Goal: Information Seeking & Learning: Learn about a topic

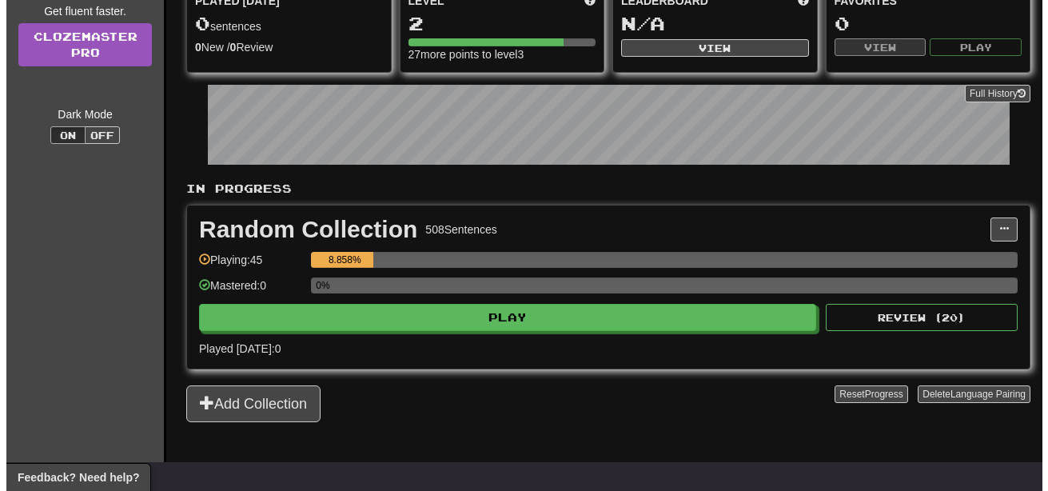
scroll to position [194, 0]
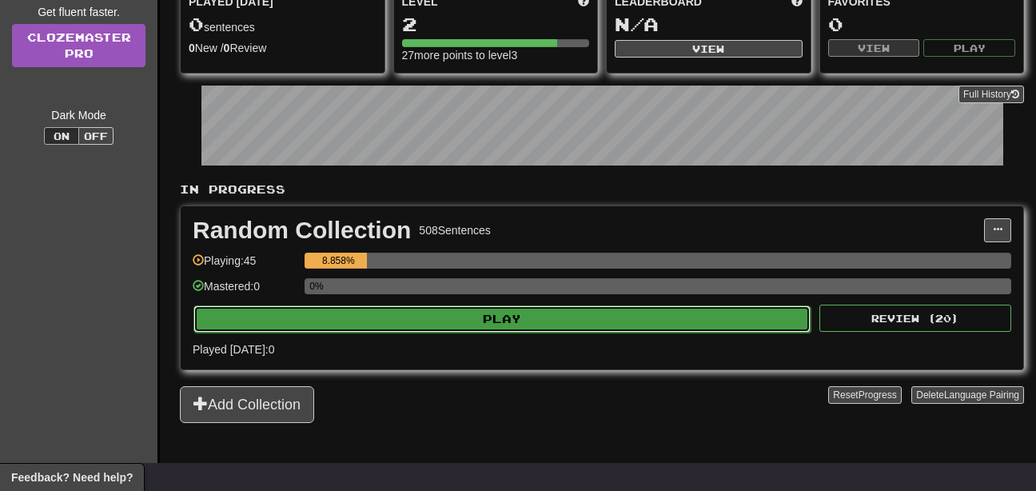
click at [638, 315] on button "Play" at bounding box center [501, 318] width 617 height 27
select select "**"
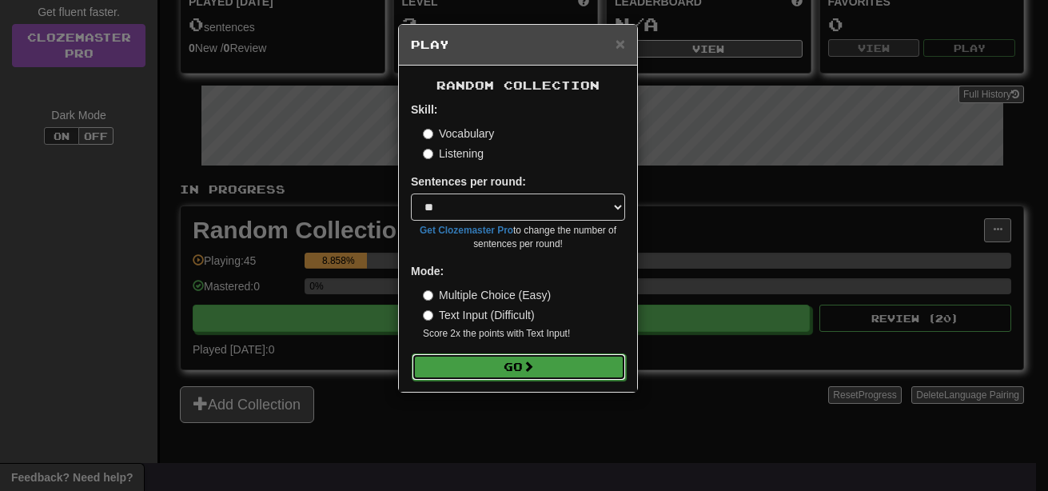
click at [591, 363] on button "Go" at bounding box center [519, 366] width 214 height 27
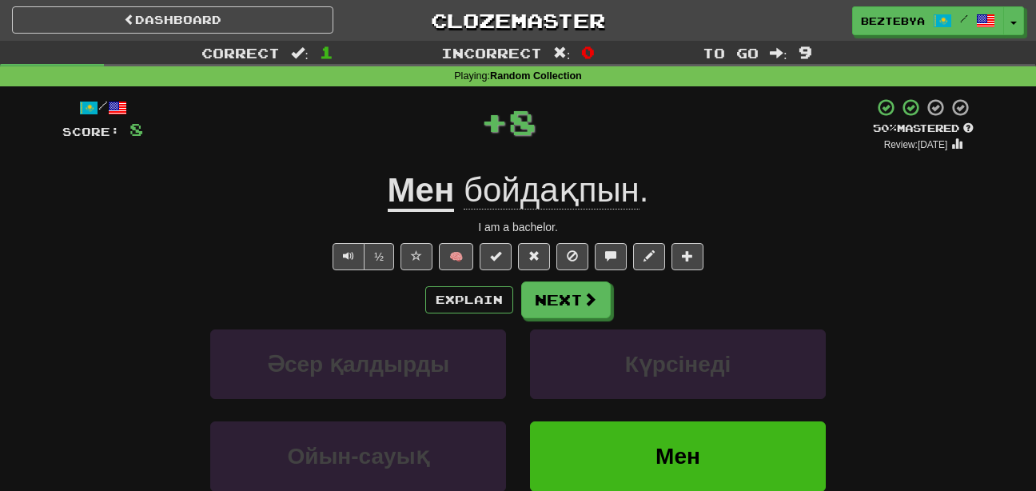
click at [600, 323] on div "Explain Next Әсер қалдырды Күрсінеді Ойын-сауық Мен Learn more: Әсер қалдырды К…" at bounding box center [517, 409] width 911 height 257
click at [584, 304] on span at bounding box center [591, 300] width 14 height 14
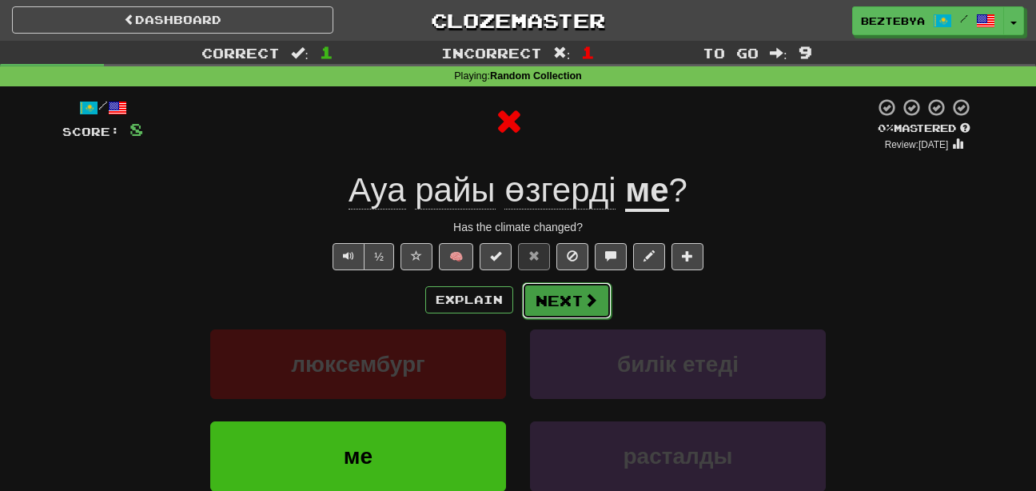
click at [564, 314] on button "Next" at bounding box center [567, 300] width 90 height 37
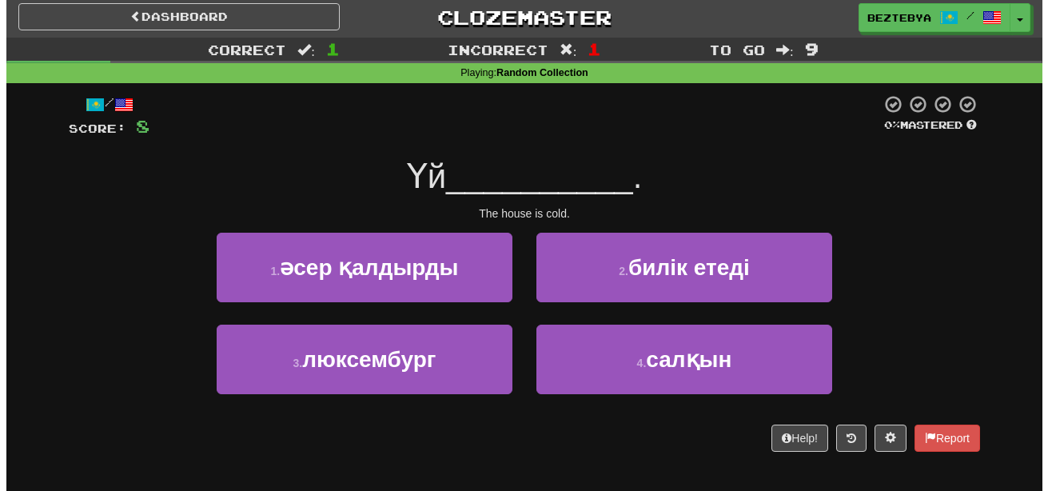
scroll to position [1, 0]
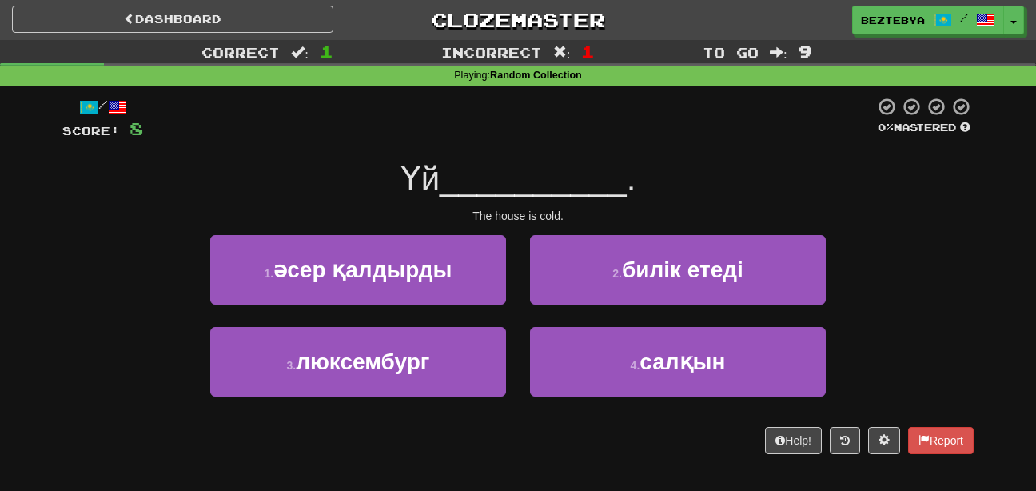
drag, startPoint x: 564, startPoint y: 314, endPoint x: 74, endPoint y: 270, distance: 492.8
click at [74, 270] on div "1 . әсер қалдырды 2 . билік етеді" at bounding box center [517, 281] width 959 height 92
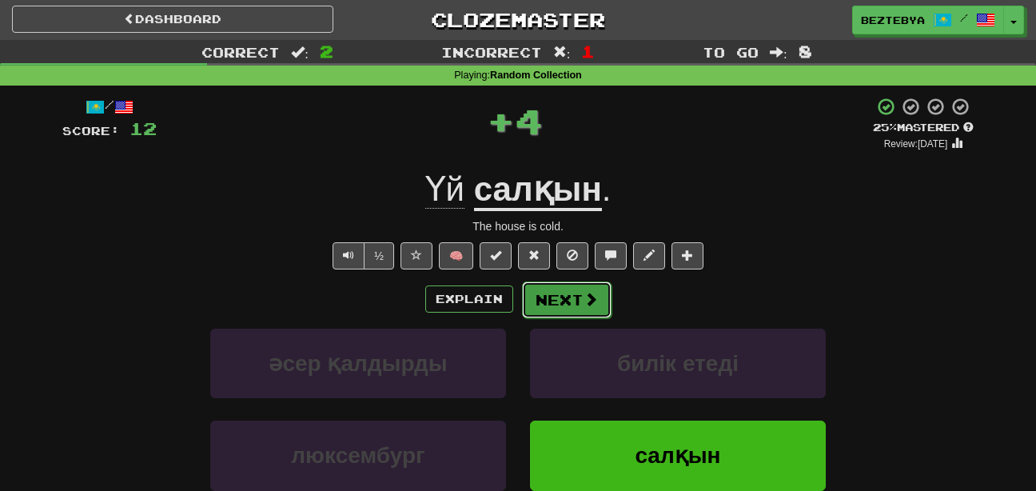
click at [572, 311] on button "Next" at bounding box center [567, 299] width 90 height 37
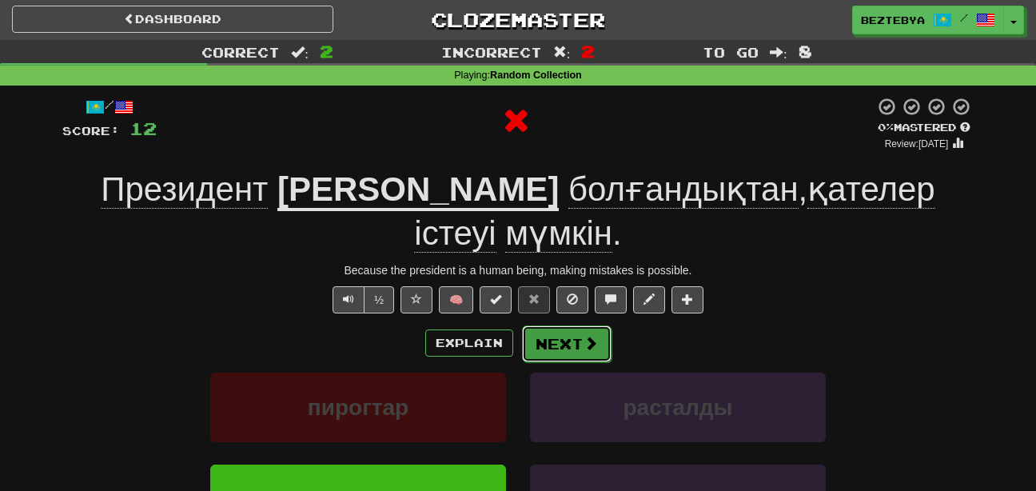
click at [575, 325] on button "Next" at bounding box center [567, 343] width 90 height 37
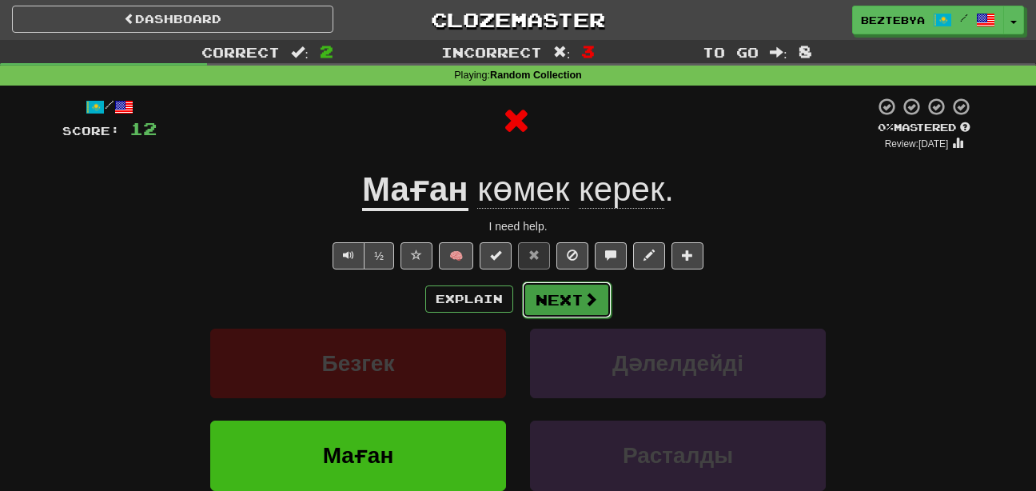
click at [594, 292] on span at bounding box center [591, 299] width 14 height 14
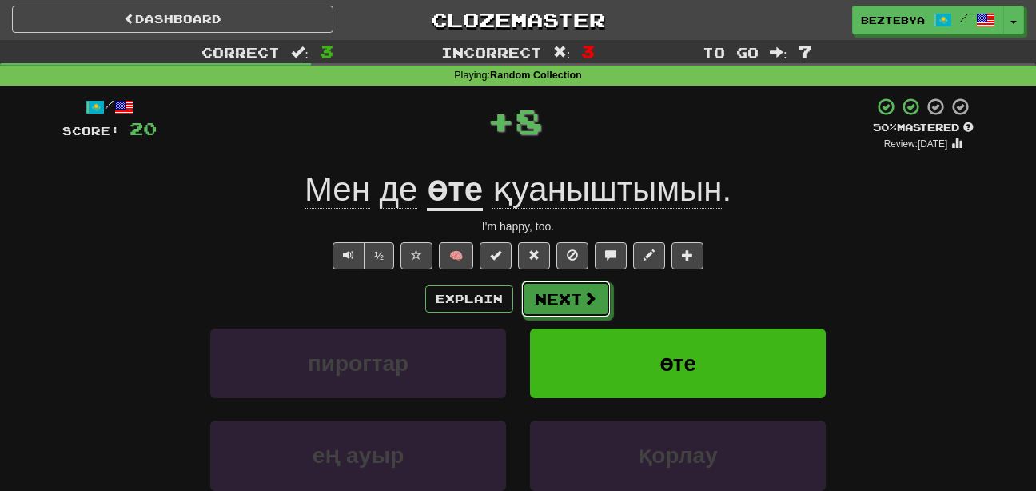
click at [594, 291] on span at bounding box center [590, 298] width 14 height 14
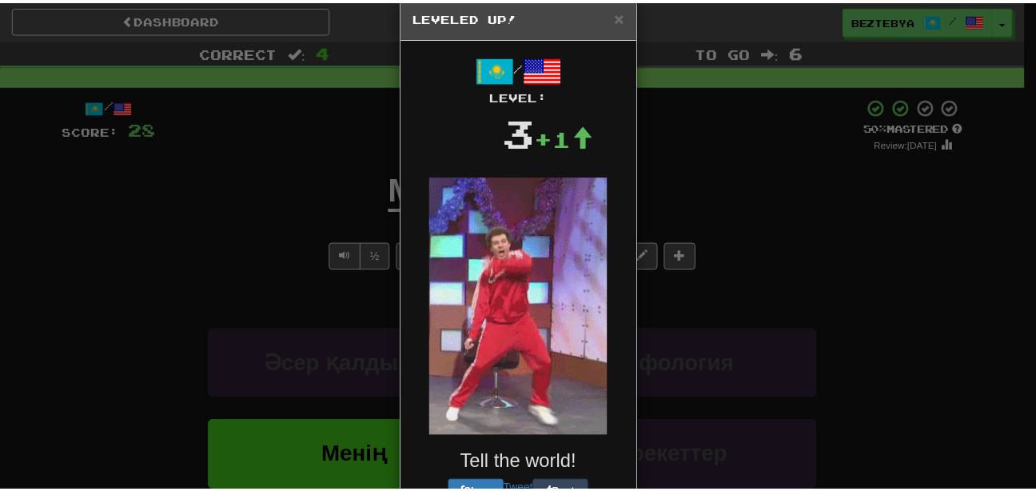
scroll to position [0, 0]
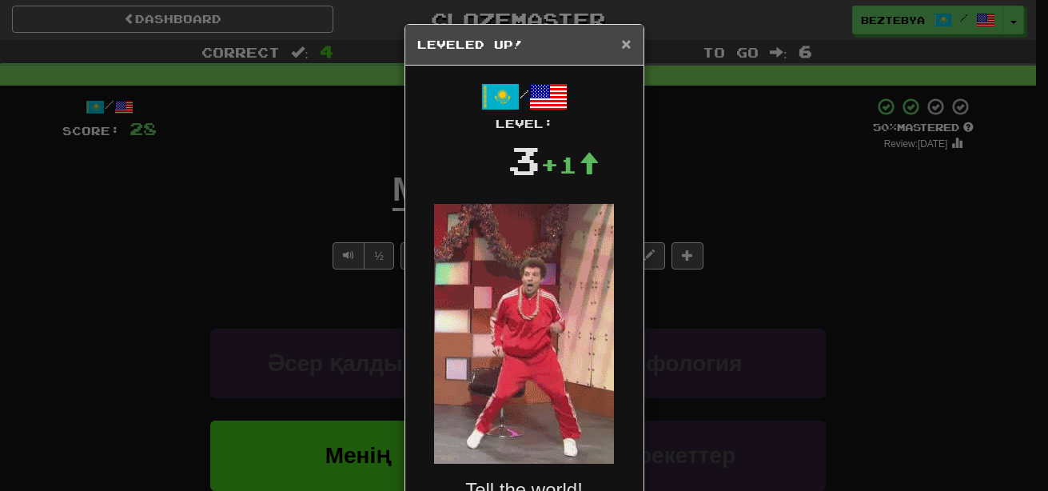
click at [621, 45] on span "×" at bounding box center [626, 43] width 10 height 18
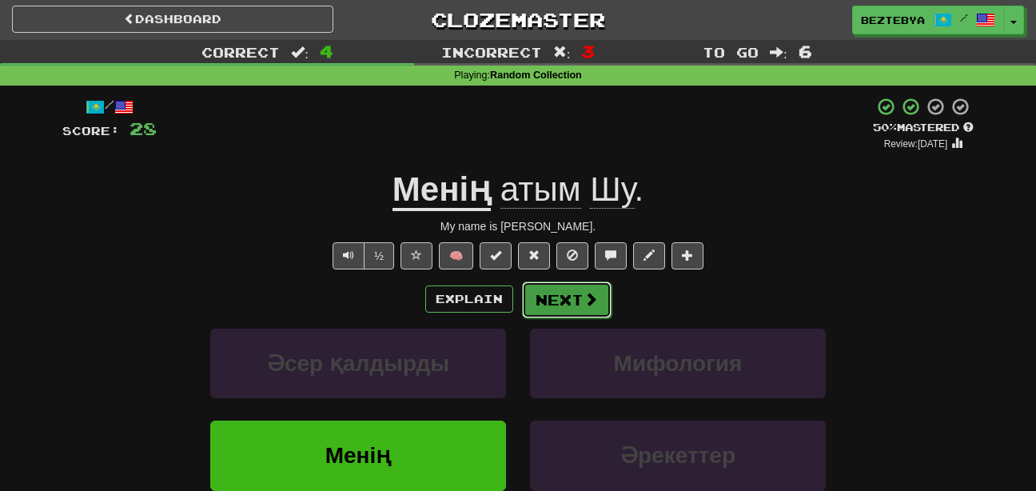
click at [568, 299] on button "Next" at bounding box center [567, 299] width 90 height 37
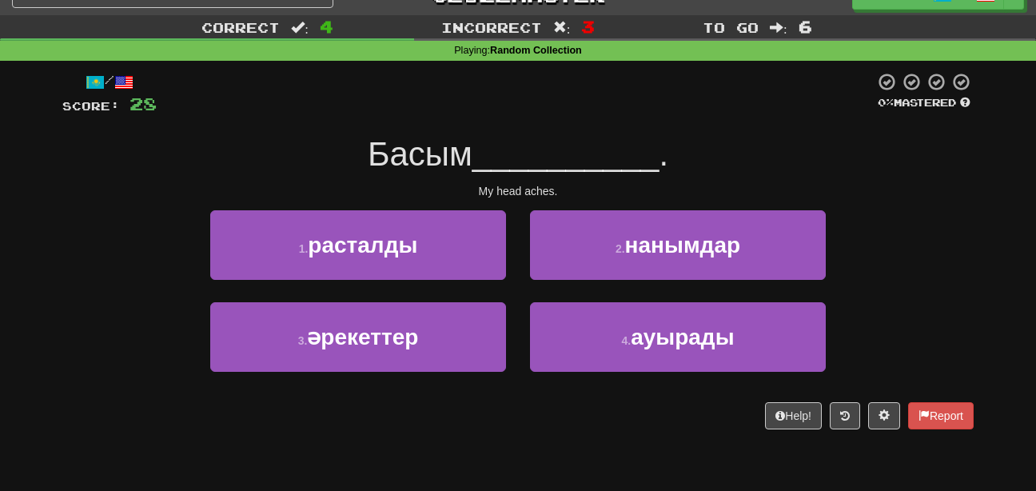
scroll to position [26, 0]
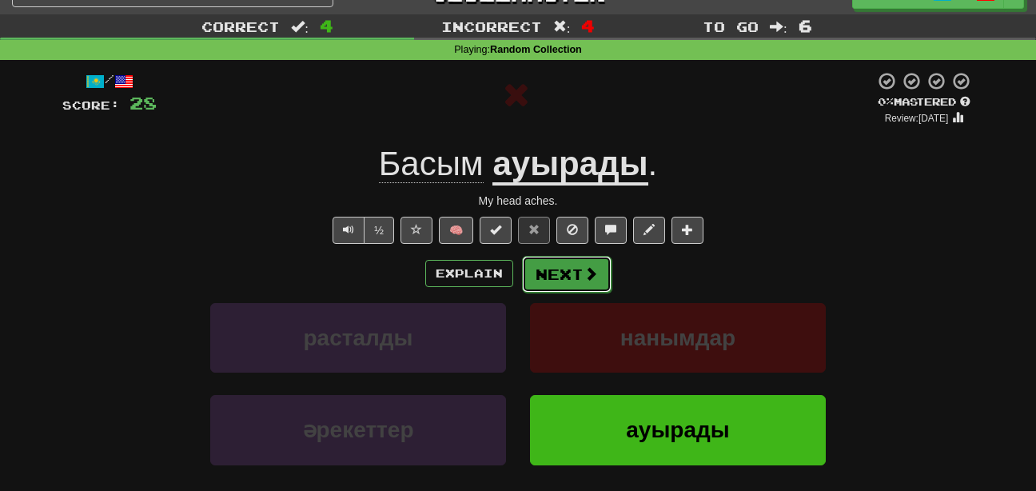
click at [550, 273] on button "Next" at bounding box center [567, 274] width 90 height 37
